Goal: Complete application form

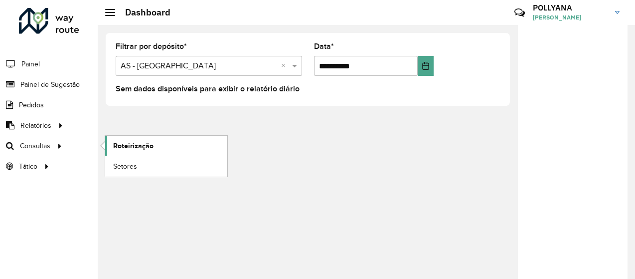
click at [132, 146] on span "Roteirização" at bounding box center [133, 146] width 40 height 10
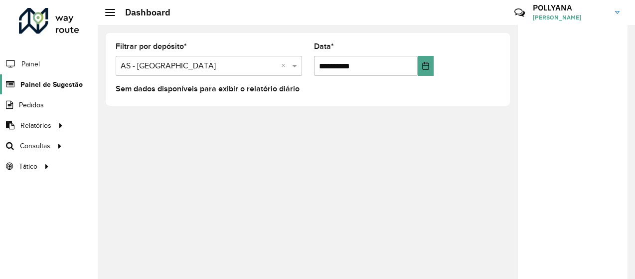
click at [47, 85] on span "Painel de Sugestão" at bounding box center [51, 84] width 62 height 10
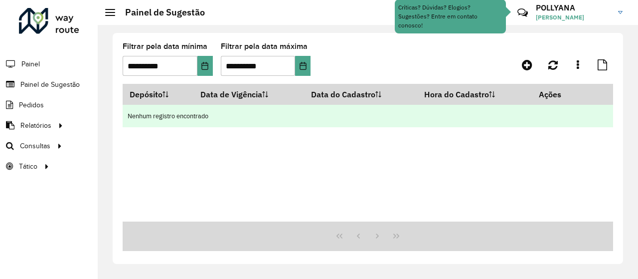
click at [227, 110] on td "Nenhum registro encontrado" at bounding box center [368, 116] width 490 height 22
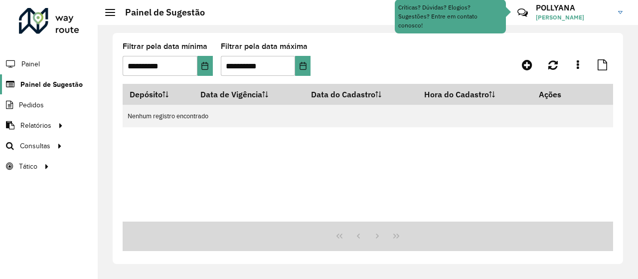
click at [59, 87] on span "Painel de Sugestão" at bounding box center [51, 84] width 62 height 10
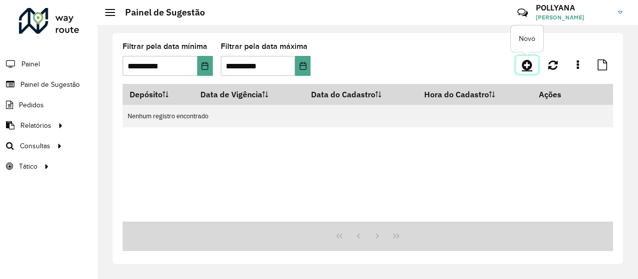
click at [524, 69] on icon at bounding box center [527, 65] width 10 height 12
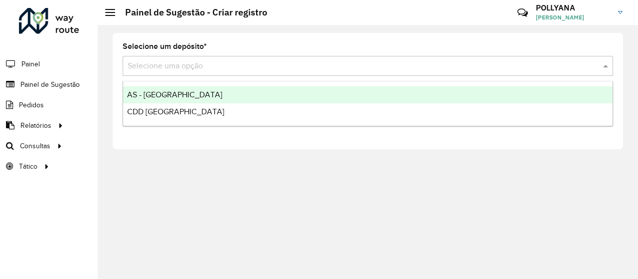
click at [193, 63] on input "text" at bounding box center [358, 66] width 460 height 12
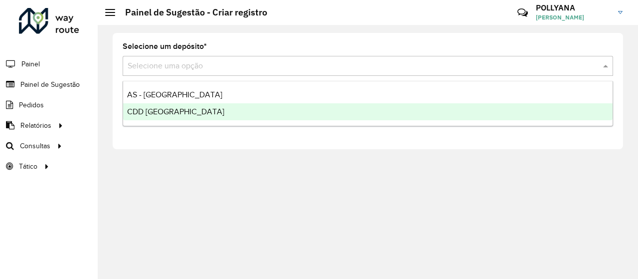
click at [222, 113] on div "CDD [GEOGRAPHIC_DATA]" at bounding box center [367, 111] width 489 height 17
